Goal: Transaction & Acquisition: Purchase product/service

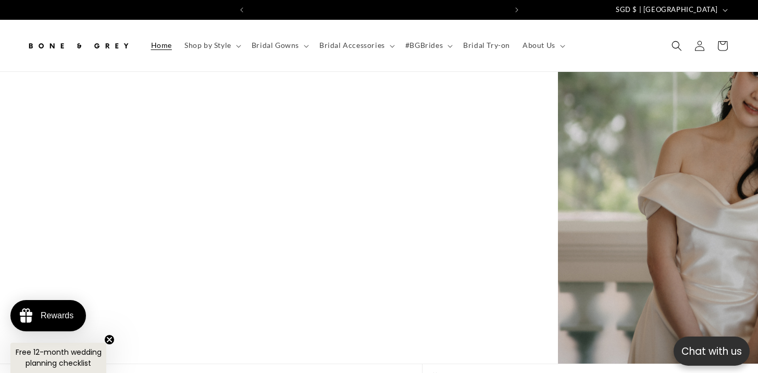
scroll to position [0, 758]
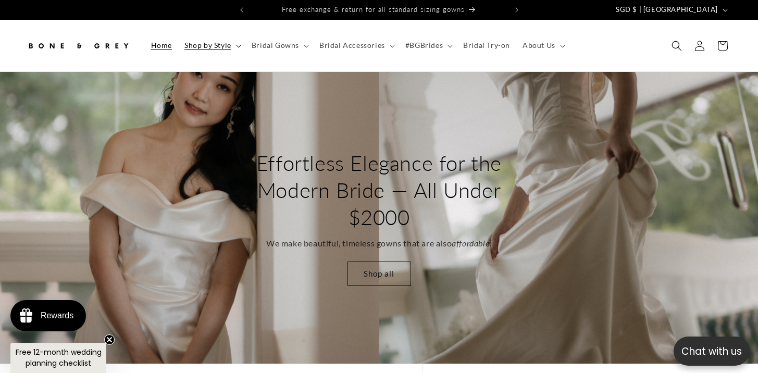
click at [206, 43] on span "Shop by Style" at bounding box center [207, 45] width 47 height 9
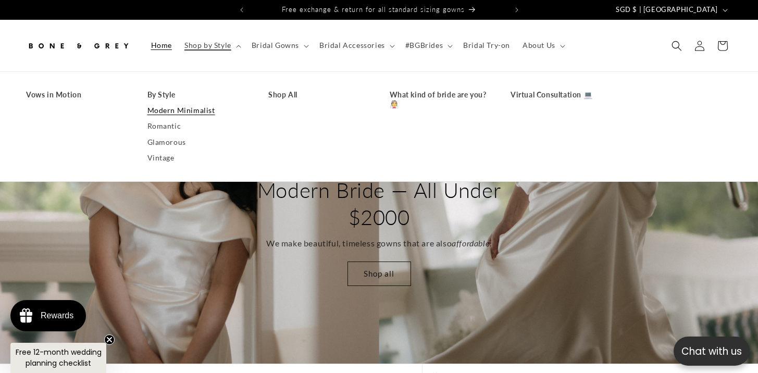
click at [185, 116] on link "Modern Minimalist" at bounding box center [197, 111] width 101 height 16
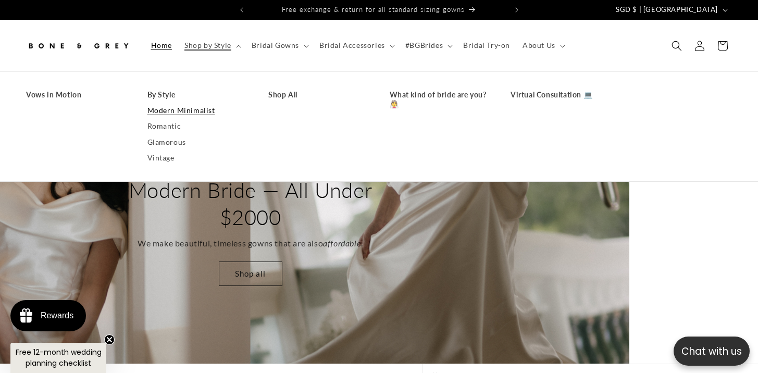
scroll to position [0, 1075]
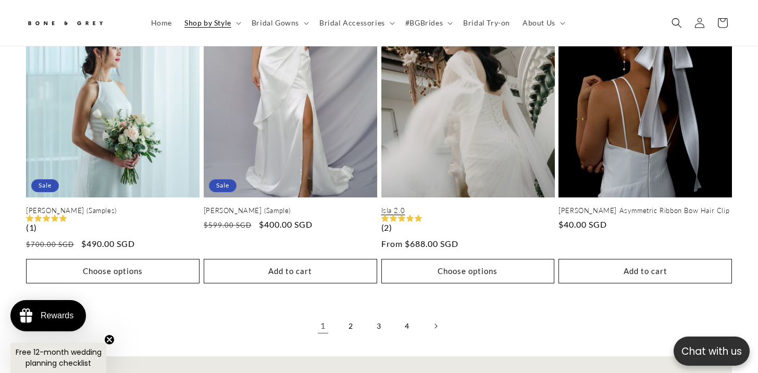
scroll to position [2219, 0]
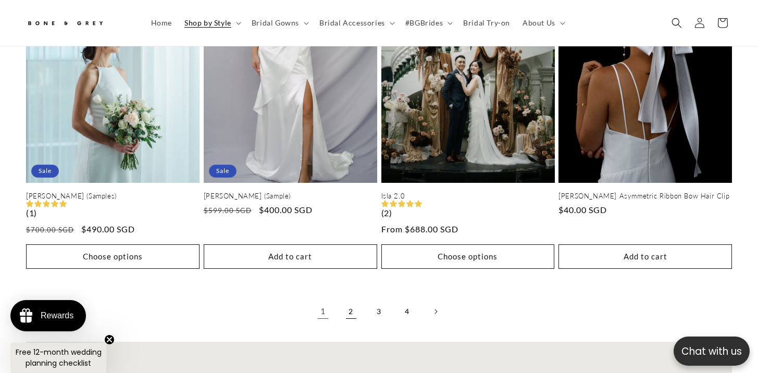
click at [343, 320] on link "2" at bounding box center [351, 311] width 23 height 23
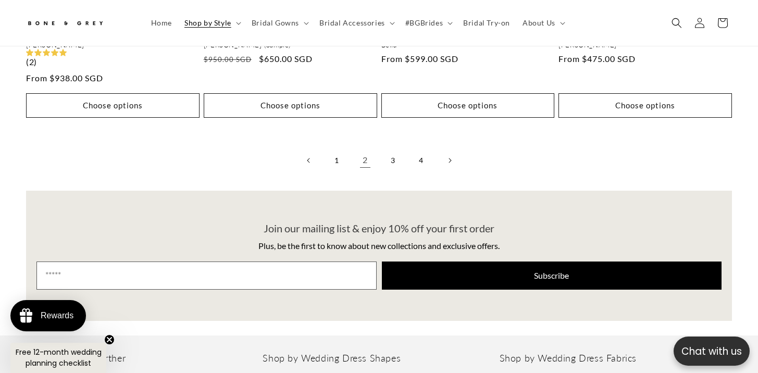
scroll to position [2461, 0]
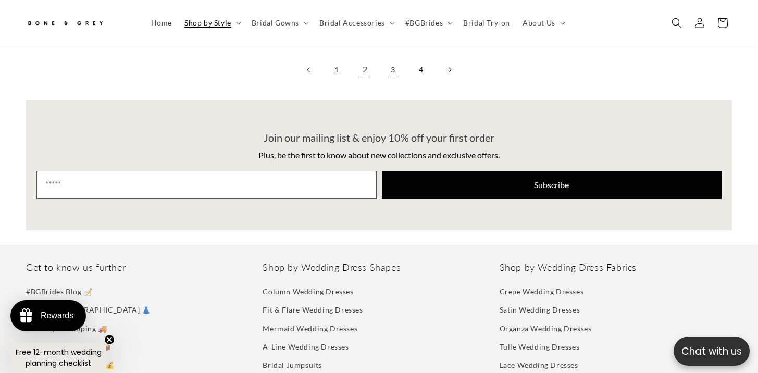
click at [391, 70] on link "3" at bounding box center [393, 69] width 23 height 23
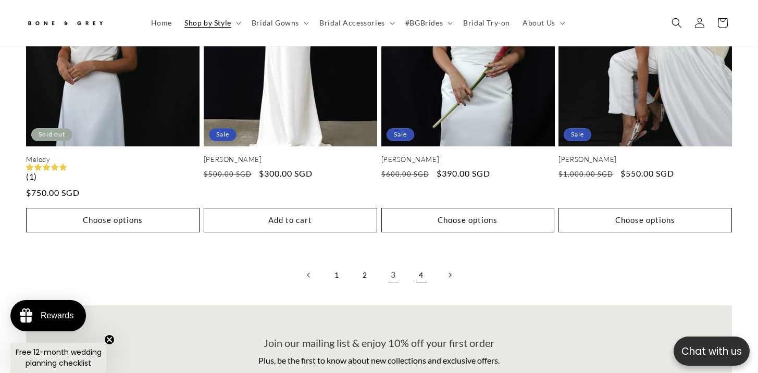
scroll to position [0, 256]
click at [415, 278] on link "4" at bounding box center [421, 275] width 23 height 23
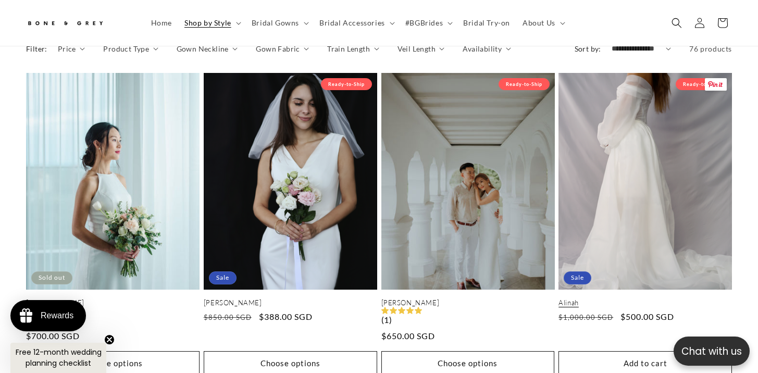
scroll to position [0, 512]
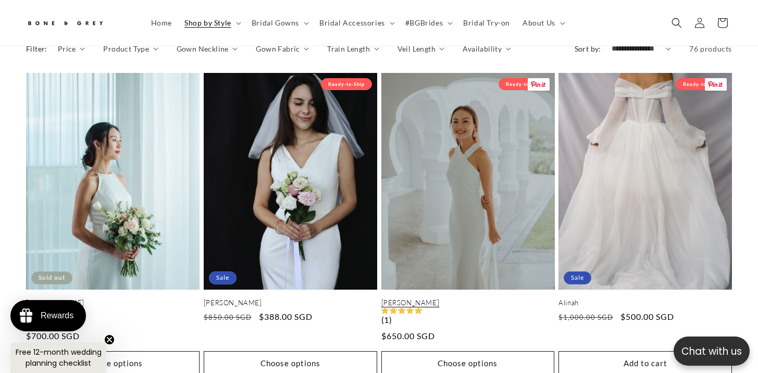
click at [499, 298] on link "[PERSON_NAME]" at bounding box center [467, 302] width 173 height 9
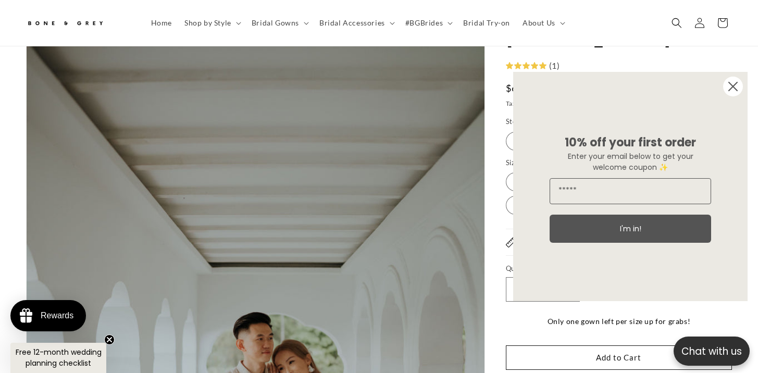
click at [731, 86] on circle "Close dialog" at bounding box center [733, 87] width 20 height 20
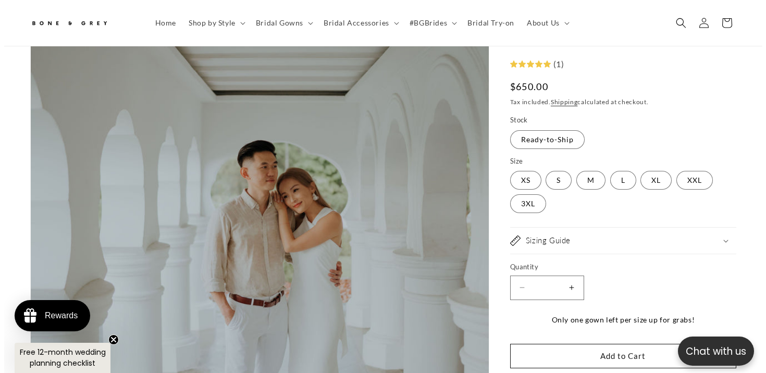
scroll to position [284, 0]
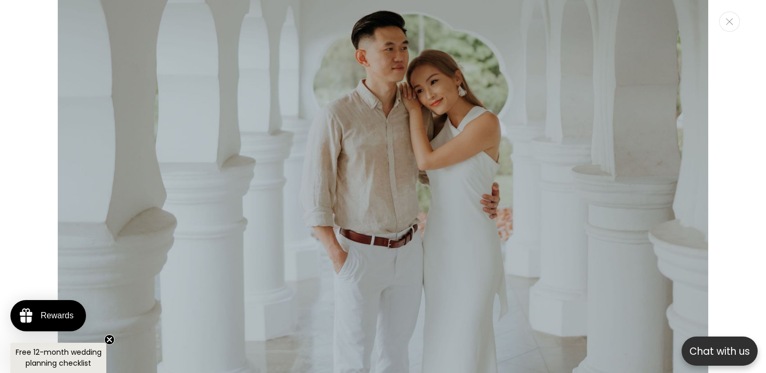
scroll to position [0, 259]
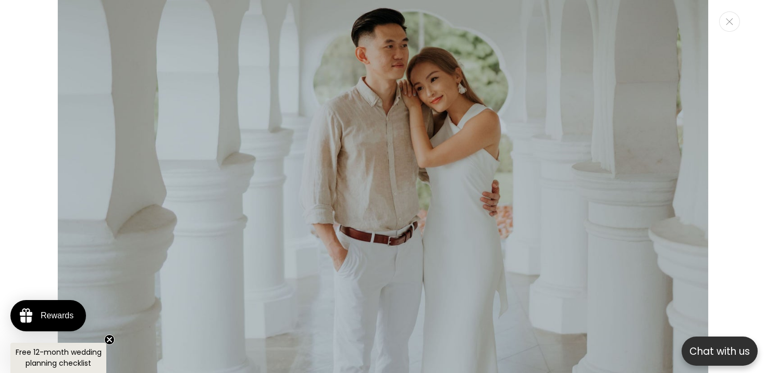
click at [359, 277] on img "Media gallery" at bounding box center [382, 78] width 651 height 976
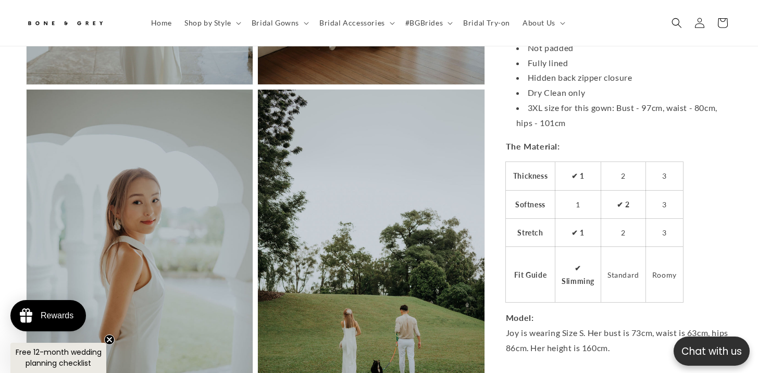
scroll to position [0, 256]
